Goal: Task Accomplishment & Management: Manage account settings

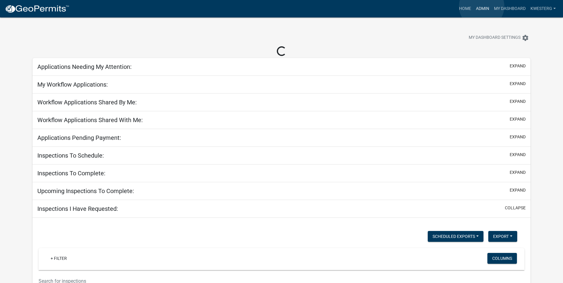
click at [482, 6] on link "Admin" at bounding box center [483, 8] width 18 height 11
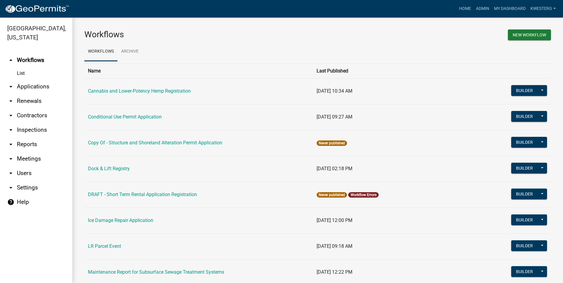
click at [30, 85] on link "arrow_drop_down Applications" at bounding box center [36, 87] width 72 height 14
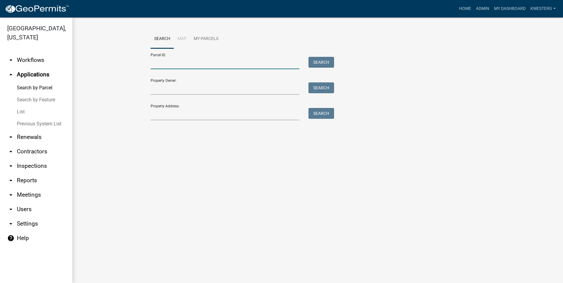
click at [157, 63] on input "Parcel ID:" at bounding box center [225, 63] width 149 height 12
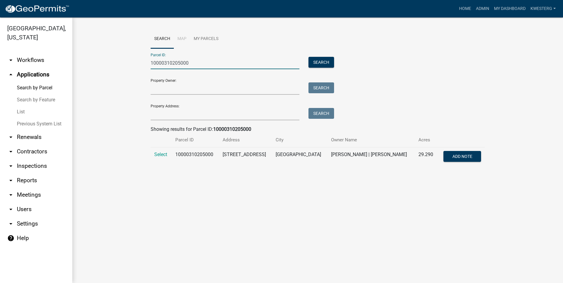
type input "10000310205000"
click at [160, 151] on td "Select" at bounding box center [161, 158] width 21 height 20
click at [162, 153] on span "Select" at bounding box center [160, 155] width 13 height 6
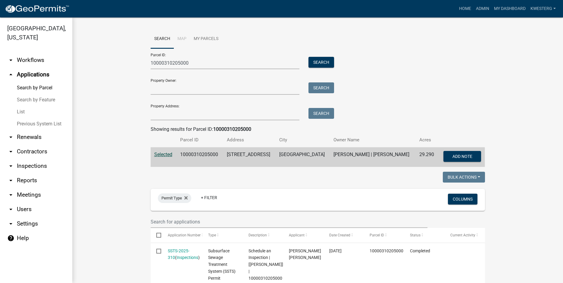
scroll to position [189, 0]
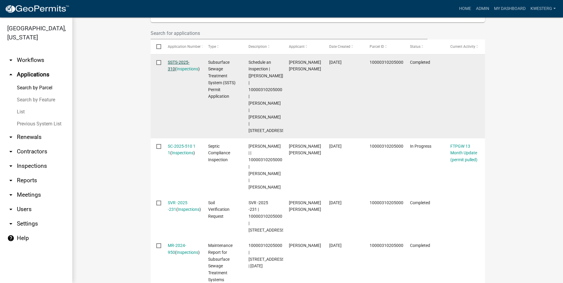
click at [173, 63] on link "SSTS-2025-310" at bounding box center [179, 66] width 22 height 12
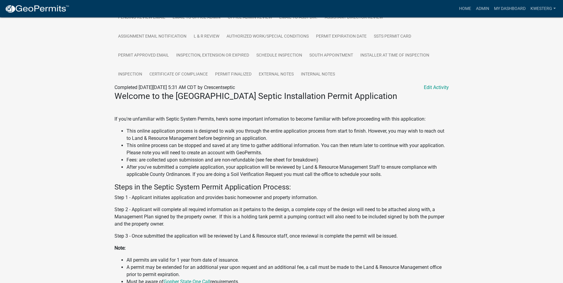
scroll to position [177, 0]
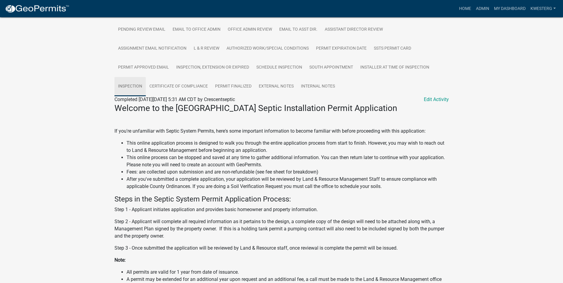
click at [129, 86] on link "Inspection" at bounding box center [129, 86] width 31 height 19
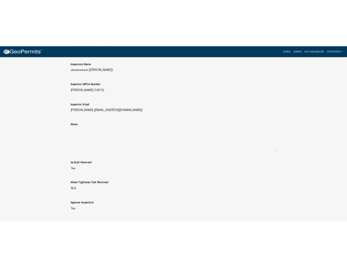
scroll to position [609, 0]
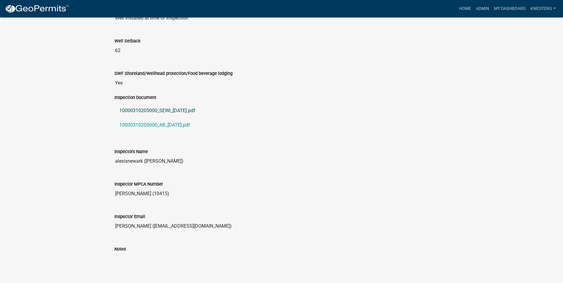
click at [142, 114] on link "10000310205000_SEWI_2025-09-10.pdf" at bounding box center [281, 111] width 334 height 14
click at [151, 127] on link "10000310205000_AB_2025-09-10.pdf" at bounding box center [281, 125] width 334 height 14
click at [166, 113] on link "10000310205000_SEWI_2025-09-10.pdf" at bounding box center [281, 111] width 334 height 14
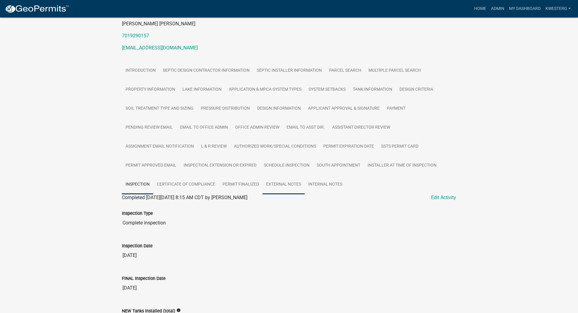
scroll to position [0, 0]
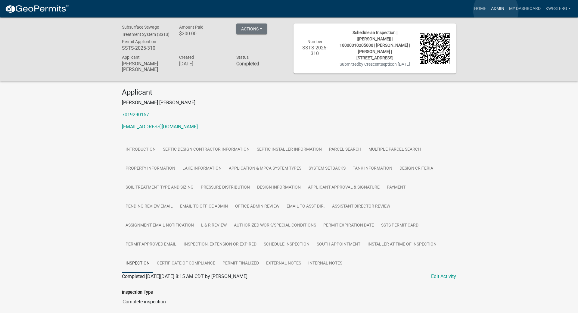
click at [496, 11] on link "Admin" at bounding box center [498, 8] width 18 height 11
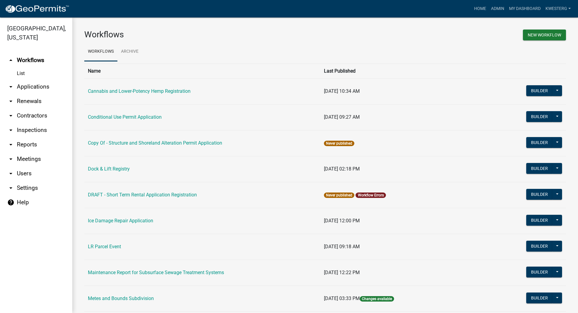
click at [27, 87] on link "arrow_drop_down Applications" at bounding box center [36, 87] width 72 height 14
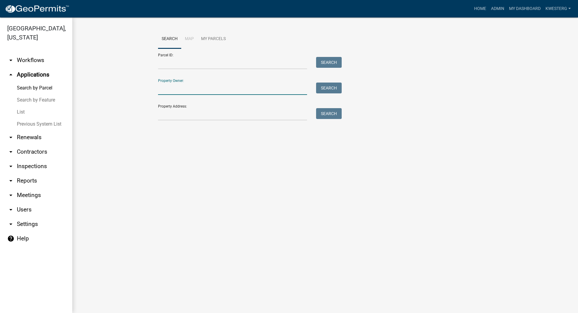
click at [171, 89] on input "Property Owner:" at bounding box center [232, 89] width 149 height 12
click at [329, 86] on button "Search" at bounding box center [329, 88] width 26 height 11
click at [179, 90] on input "taggert" at bounding box center [232, 89] width 149 height 12
type input "t"
type input "T"
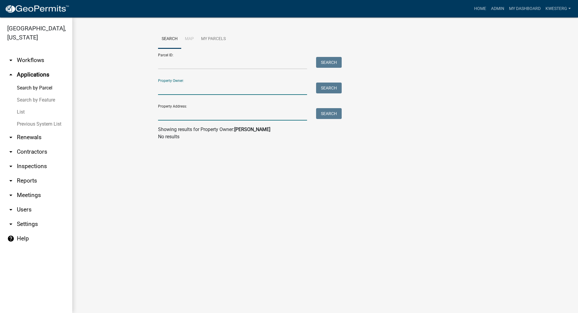
click at [165, 114] on input "Property Address:" at bounding box center [232, 114] width 149 height 12
type input "46667"
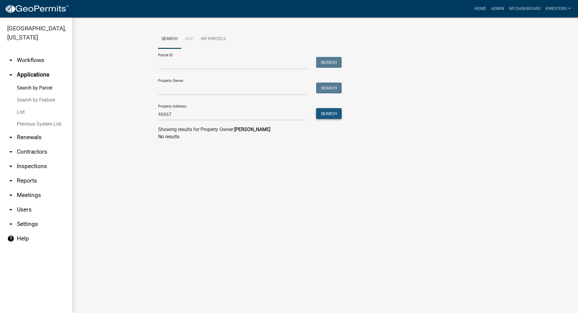
click at [334, 112] on button "Search" at bounding box center [329, 113] width 26 height 11
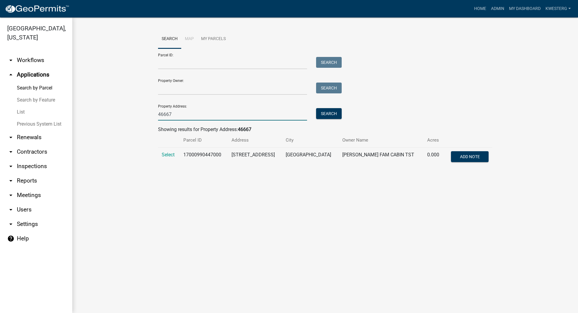
click at [175, 113] on input "46667" at bounding box center [232, 114] width 149 height 12
click at [189, 37] on li "Map" at bounding box center [189, 39] width 16 height 19
drag, startPoint x: 190, startPoint y: 38, endPoint x: 187, endPoint y: 43, distance: 6.1
click at [190, 38] on li "Map" at bounding box center [189, 39] width 16 height 19
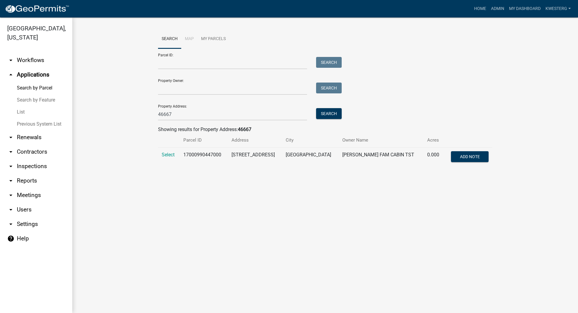
click at [210, 217] on main "Search Map My Parcels Parcel ID: Search Property Owner: Search Property Address…" at bounding box center [325, 165] width 506 height 296
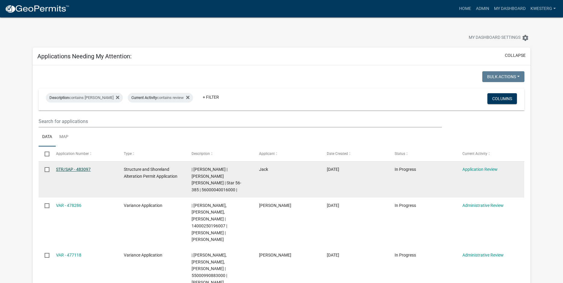
click at [63, 167] on link "STR/SAP - 483097" at bounding box center [73, 169] width 35 height 5
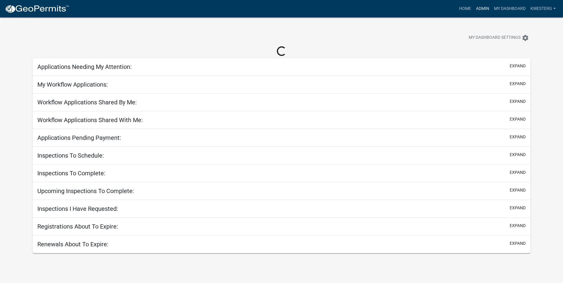
click at [478, 8] on link "Admin" at bounding box center [483, 8] width 18 height 11
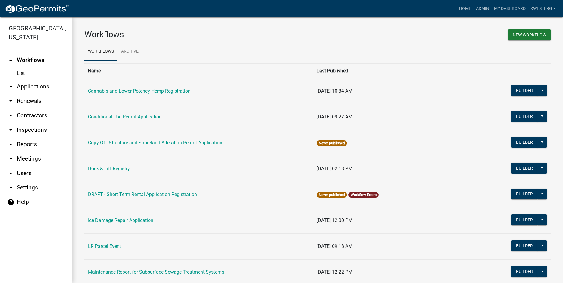
click at [26, 85] on link "arrow_drop_down Applications" at bounding box center [36, 87] width 72 height 14
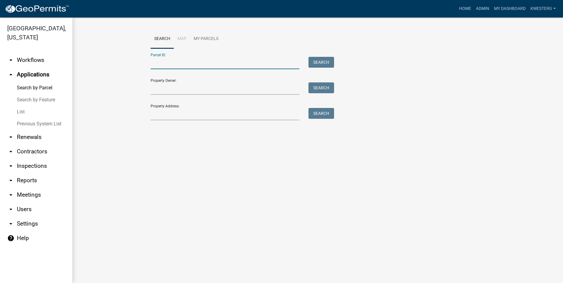
click at [156, 61] on input "Parcel ID:" at bounding box center [225, 63] width 149 height 12
type input "56000040016000"
click at [327, 61] on button "Search" at bounding box center [321, 62] width 26 height 11
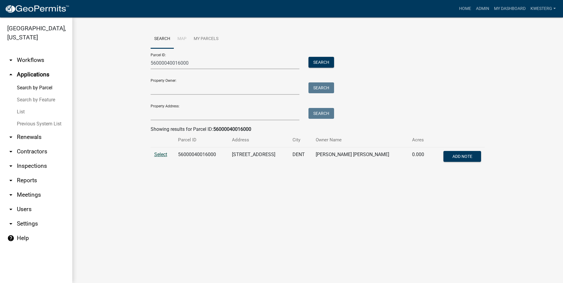
click at [163, 155] on span "Select" at bounding box center [160, 155] width 13 height 6
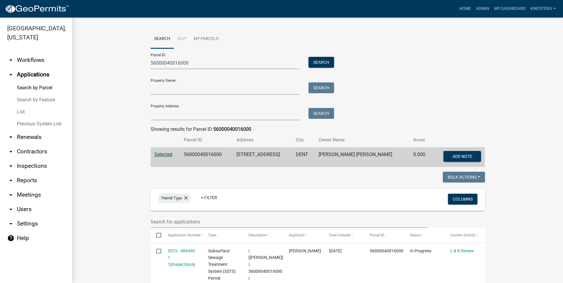
scroll to position [129, 0]
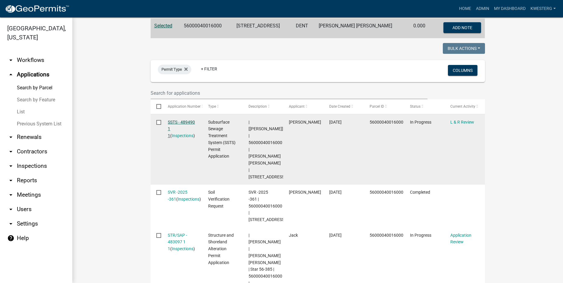
click at [187, 122] on link "SSTS - 489490 1 1" at bounding box center [181, 129] width 27 height 19
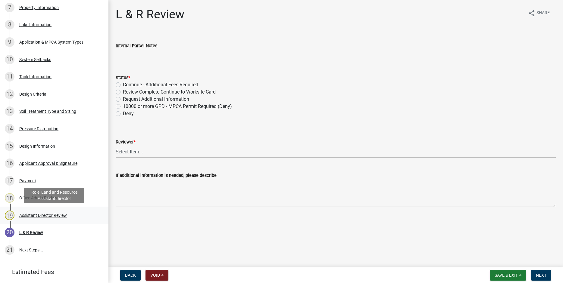
scroll to position [262, 0]
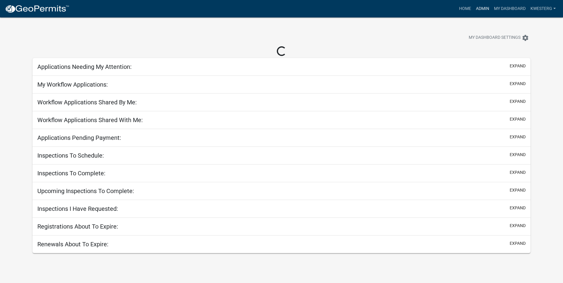
click at [481, 8] on link "Admin" at bounding box center [483, 8] width 18 height 11
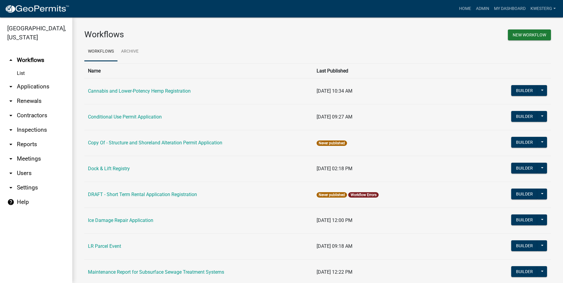
click at [41, 87] on link "arrow_drop_down Applications" at bounding box center [36, 87] width 72 height 14
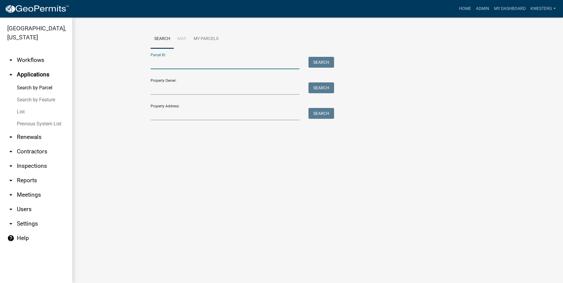
paste input "47000300201004"
type input "47000300201004"
click at [317, 64] on button "Search" at bounding box center [321, 62] width 26 height 11
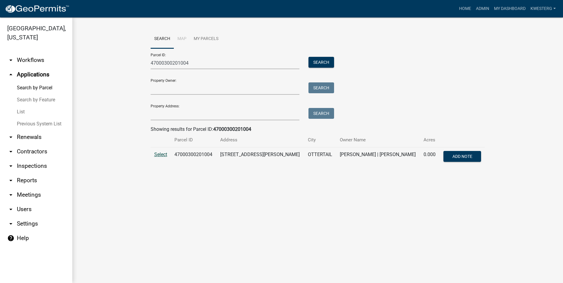
click at [161, 154] on span "Select" at bounding box center [160, 155] width 13 height 6
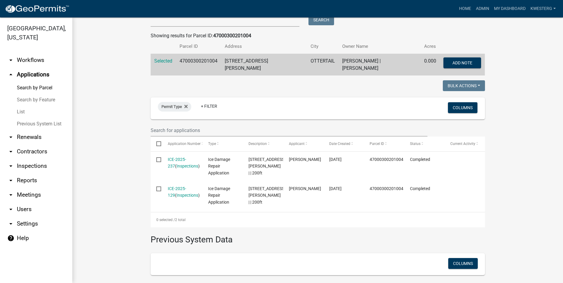
scroll to position [158, 0]
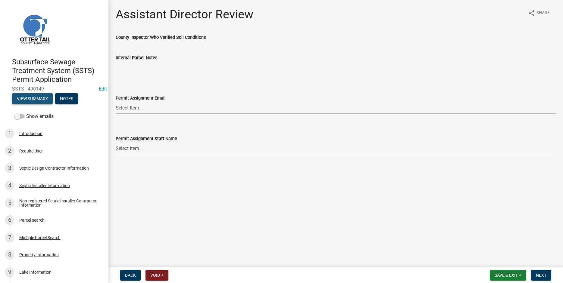
click at [35, 97] on button "View Summary" at bounding box center [32, 98] width 41 height 11
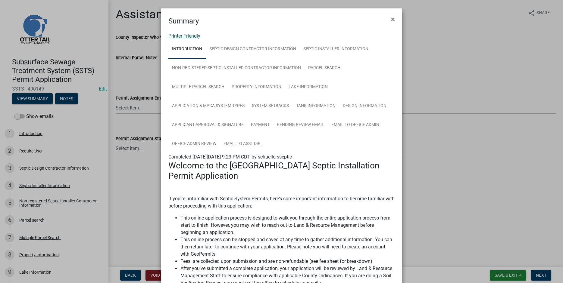
click at [180, 36] on link "Printer Friendly" at bounding box center [184, 36] width 32 height 6
click at [391, 19] on span "×" at bounding box center [393, 19] width 4 height 8
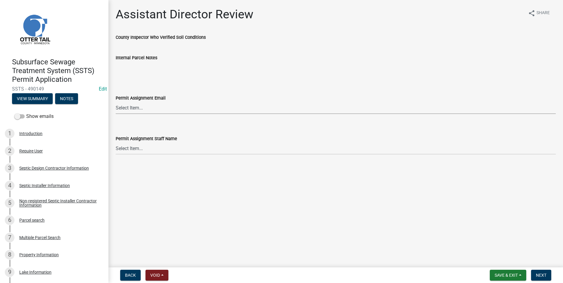
click at [116, 102] on select "Select Item... [PERSON_NAME] ([EMAIL_ADDRESS][DOMAIN_NAME]) [PERSON_NAME] ([EMA…" at bounding box center [336, 108] width 440 height 12
click option "[PERSON_NAME] ([EMAIL_ADDRESS][DOMAIN_NAME])" at bounding box center [0, 0] width 0 height 0
select select "318b8207-6619-4c37-8bd8-783b28c7307f"
click at [116, 142] on select "Select Item... [PERSON_NAME] [PERSON_NAME] [PERSON_NAME] [PERSON_NAME] [PERSON_…" at bounding box center [336, 148] width 440 height 12
click option "[PERSON_NAME]" at bounding box center [0, 0] width 0 height 0
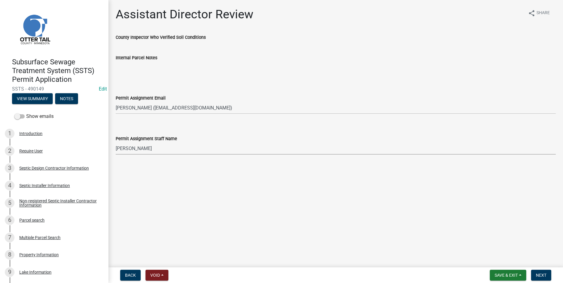
select select "ab2e7446-72a0-49c6-a36a-5181bad2fe68"
click at [541, 274] on span "Next" at bounding box center [541, 275] width 11 height 5
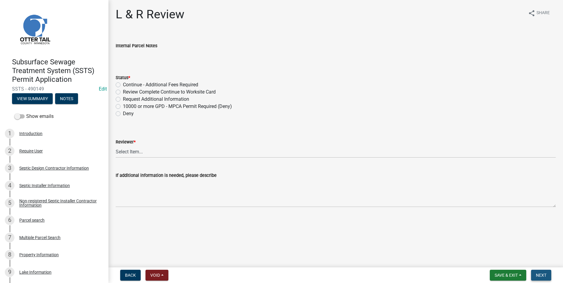
click at [542, 272] on button "Next" at bounding box center [541, 275] width 20 height 11
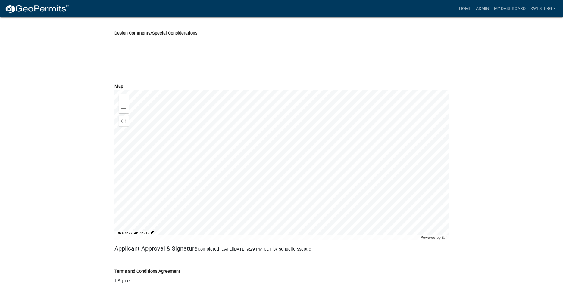
scroll to position [2435, 0]
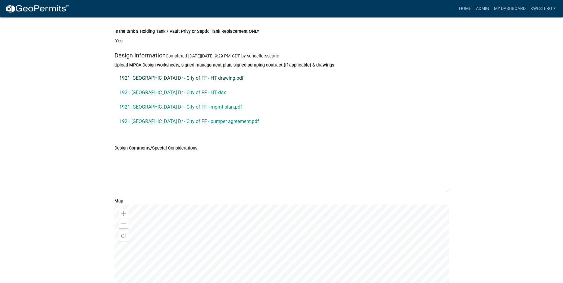
click at [155, 86] on link "1921 [GEOGRAPHIC_DATA] Dr - City of FF - HT drawing.pdf" at bounding box center [281, 78] width 334 height 14
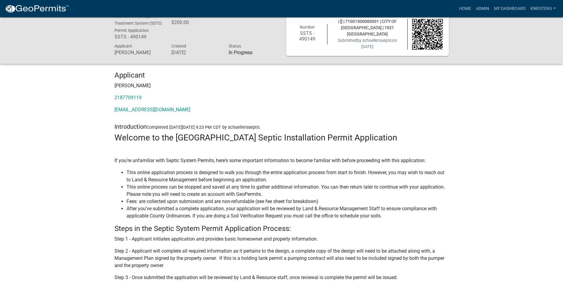
scroll to position [0, 0]
